Goal: Use online tool/utility: Utilize a website feature to perform a specific function

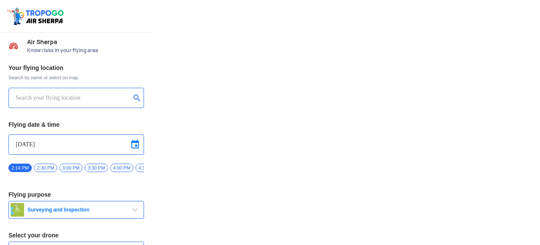
type input "Asteria A200"
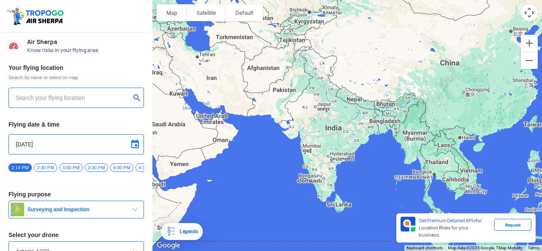
click at [88, 96] on input "text" at bounding box center [73, 98] width 115 height 10
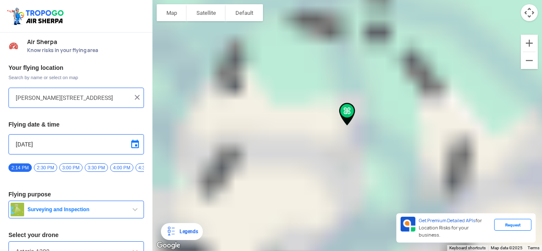
type input "Haider Pur Water Works, Varun Niketan, [GEOGRAPHIC_DATA], [GEOGRAPHIC_DATA], [G…"
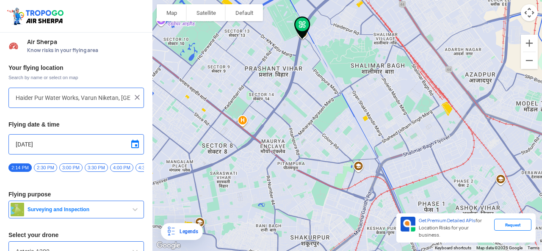
click at [133, 141] on span at bounding box center [135, 144] width 10 height 10
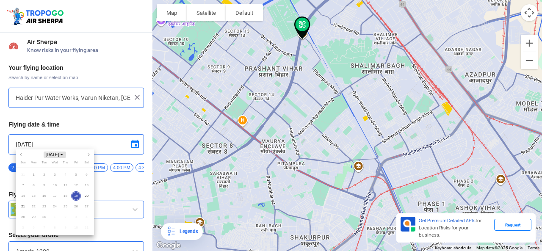
click at [63, 155] on icon "Choose month and year" at bounding box center [62, 154] width 2 height 1
click at [58, 201] on span "2026" at bounding box center [55, 201] width 18 height 8
click at [65, 161] on th at bounding box center [55, 162] width 74 height 2
click at [42, 198] on td "Nov" at bounding box center [54, 199] width 25 height 11
click at [48, 215] on span "30" at bounding box center [44, 218] width 10 height 10
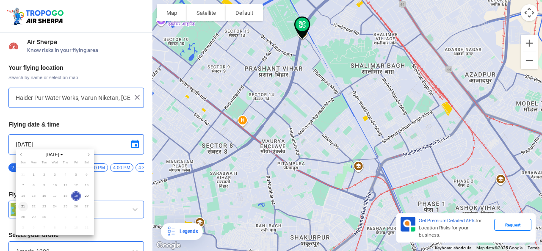
click at [23, 206] on span "21" at bounding box center [23, 207] width 10 height 10
type input "[DATE]"
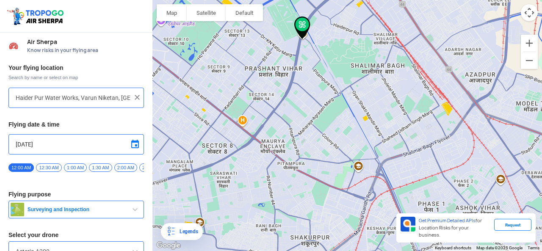
scroll to position [47, 0]
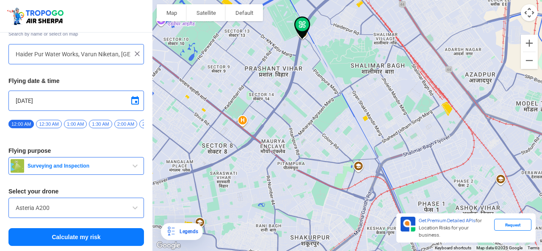
click at [88, 198] on div "Asteria A200" at bounding box center [76, 208] width 136 height 20
click at [86, 211] on input "Asteria A200" at bounding box center [76, 208] width 121 height 10
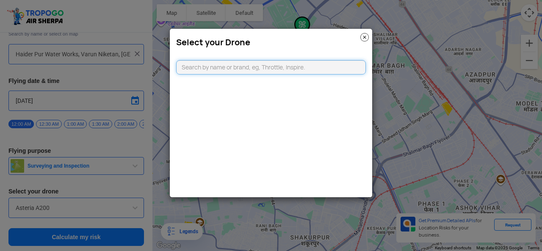
click at [278, 62] on input "text" at bounding box center [271, 67] width 190 height 14
click at [361, 35] on img at bounding box center [365, 37] width 8 height 8
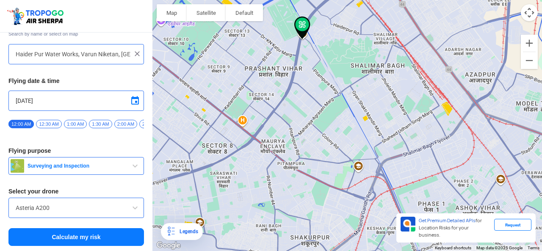
click at [97, 172] on button "Surveying and Inspection" at bounding box center [76, 166] width 136 height 18
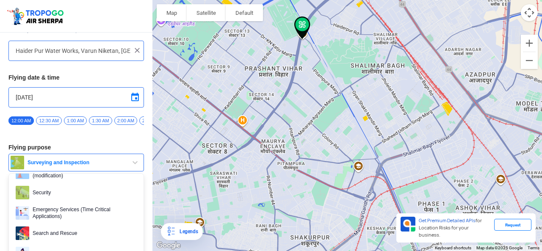
scroll to position [131, 0]
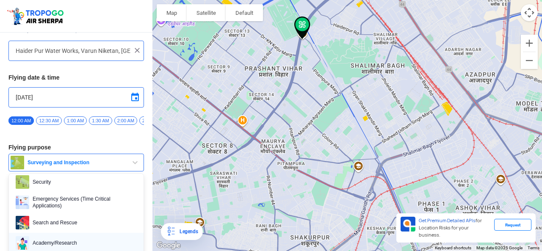
click at [58, 242] on span "Academy/Research" at bounding box center [83, 243] width 108 height 14
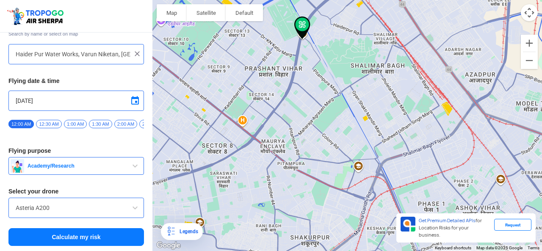
click at [62, 236] on button "Calculate my risk" at bounding box center [76, 237] width 136 height 18
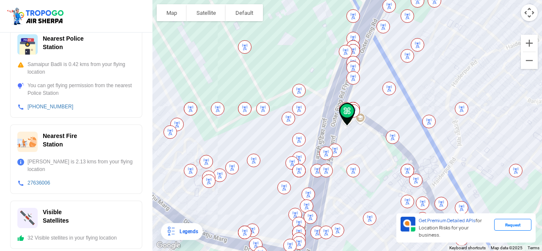
scroll to position [341, 0]
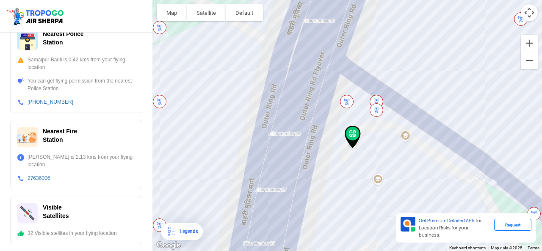
click at [379, 108] on img at bounding box center [377, 110] width 20 height 20
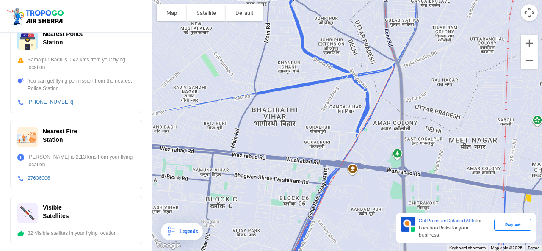
click at [346, 175] on div at bounding box center [348, 125] width 390 height 251
click at [354, 169] on div at bounding box center [348, 125] width 390 height 251
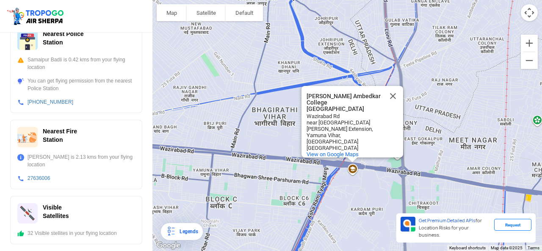
click at [351, 113] on div "Wazirabad Rd" at bounding box center [345, 116] width 76 height 6
drag, startPoint x: 308, startPoint y: 94, endPoint x: 377, endPoint y: 100, distance: 69.4
click at [377, 100] on div "[PERSON_NAME] Ambedkar College [GEOGRAPHIC_DATA]" at bounding box center [345, 102] width 76 height 19
copy div "[PERSON_NAME] Ambedkar College [GEOGRAPHIC_DATA]"
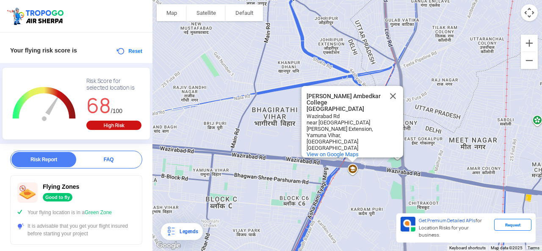
scroll to position [0, 0]
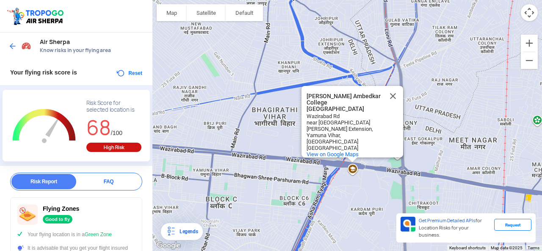
click at [14, 46] on img at bounding box center [12, 46] width 8 height 8
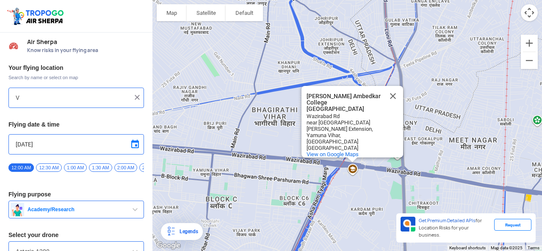
type input "Haider Pur Water Works, Varun Niketan, [GEOGRAPHIC_DATA], [GEOGRAPHIC_DATA], [G…"
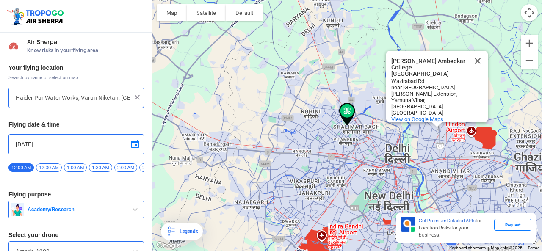
click at [133, 95] on img at bounding box center [137, 97] width 8 height 8
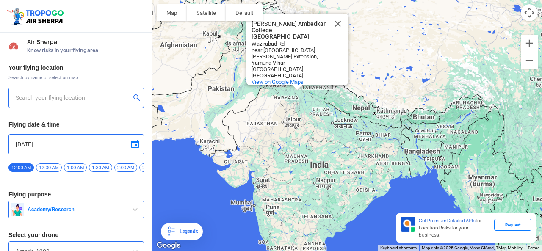
click at [92, 95] on input "text" at bounding box center [73, 98] width 115 height 10
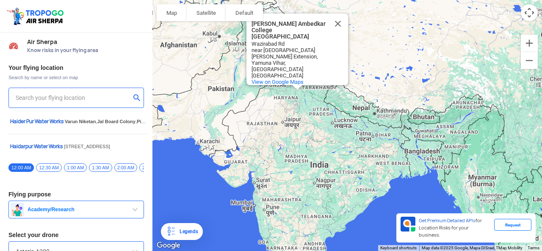
paste input "[PERSON_NAME] Ambedkar College [GEOGRAPHIC_DATA]"
type input "[PERSON_NAME] Ambedkar College [GEOGRAPHIC_DATA]"
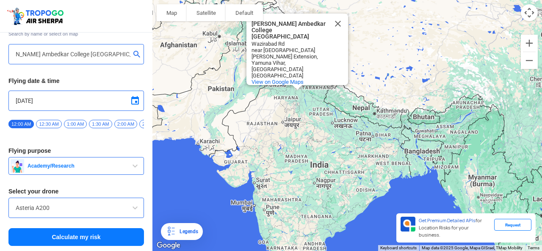
scroll to position [0, 0]
click at [67, 230] on button "Calculate my risk" at bounding box center [76, 237] width 136 height 18
